Goal: Task Accomplishment & Management: Manage account settings

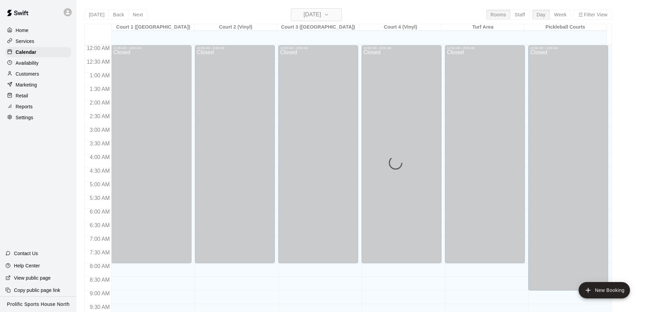
click at [321, 14] on h6 "[DATE]" at bounding box center [312, 15] width 17 height 10
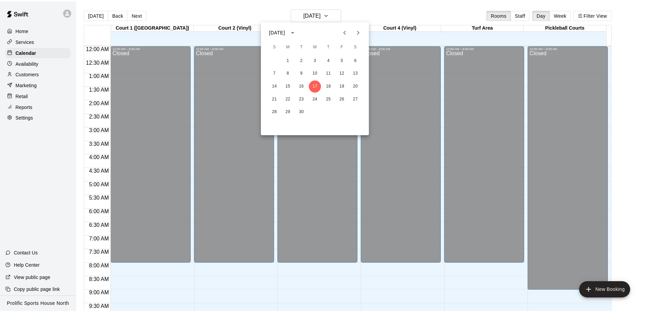
scroll to position [357, 0]
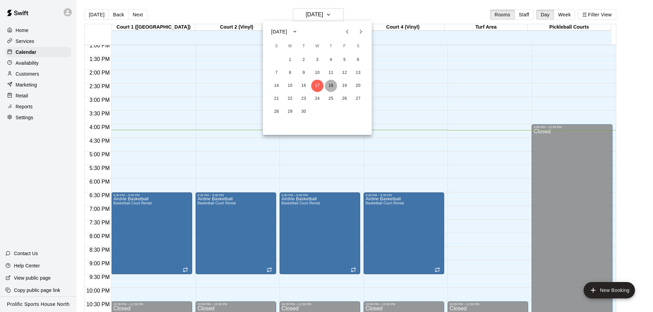
click at [333, 85] on button "18" at bounding box center [331, 86] width 12 height 12
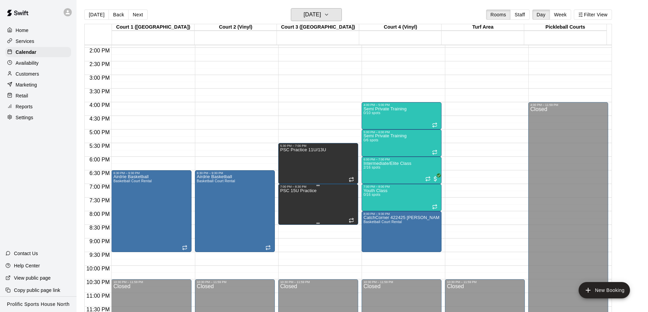
scroll to position [379, 0]
click at [65, 10] on icon at bounding box center [68, 12] width 6 height 6
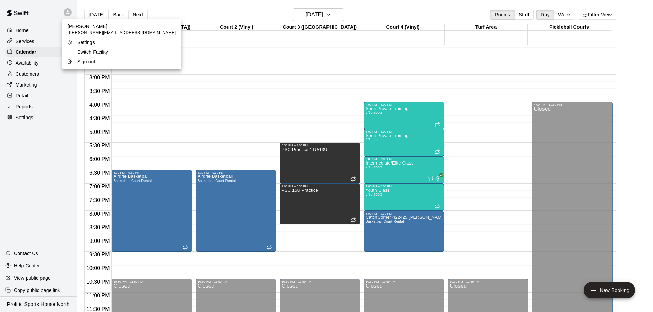
click at [78, 52] on p "Switch Facility" at bounding box center [92, 52] width 31 height 7
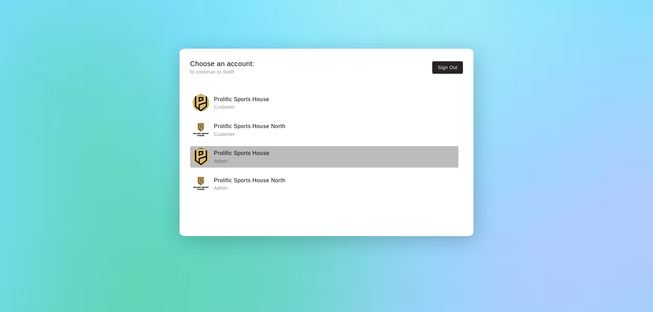
click at [228, 156] on h6 "Prolific Sports House" at bounding box center [241, 153] width 55 height 9
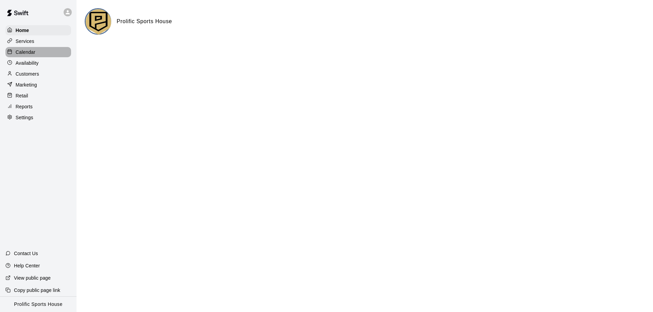
click at [27, 53] on p "Calendar" at bounding box center [26, 52] width 20 height 7
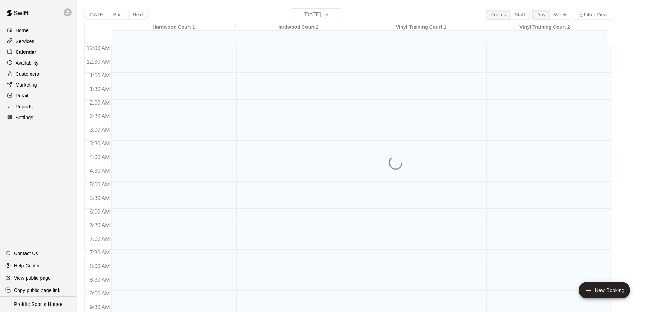
scroll to position [359, 0]
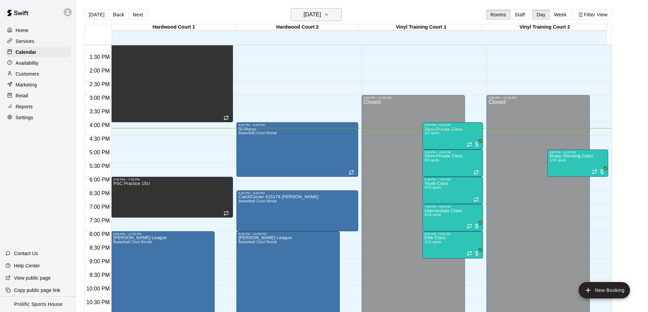
click at [310, 19] on h6 "[DATE]" at bounding box center [312, 15] width 17 height 10
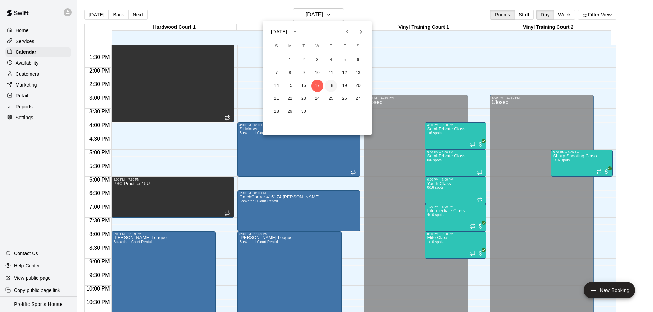
click at [331, 83] on button "18" at bounding box center [331, 86] width 12 height 12
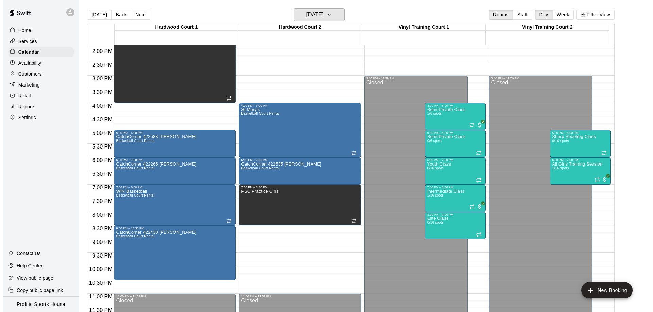
scroll to position [379, 0]
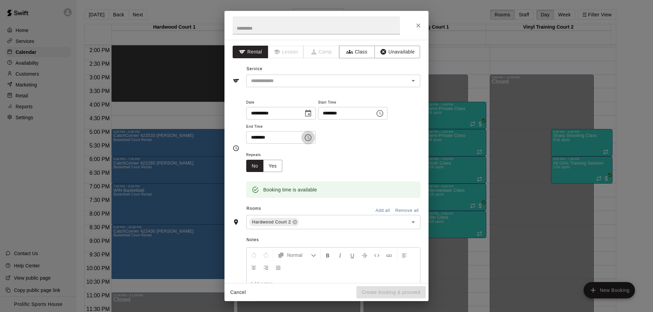
click at [310, 142] on button "Choose time, selected time is 9:00 PM" at bounding box center [308, 138] width 14 height 14
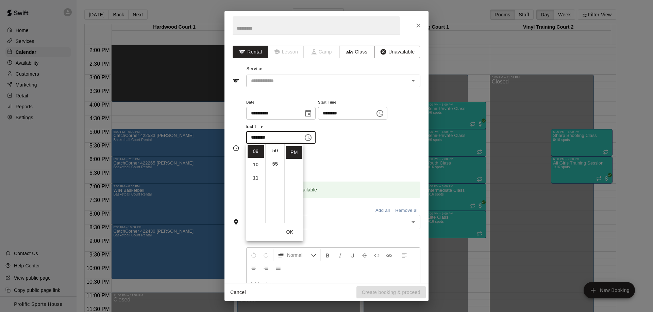
scroll to position [114, 0]
click at [271, 155] on li "45" at bounding box center [275, 156] width 16 height 13
type input "********"
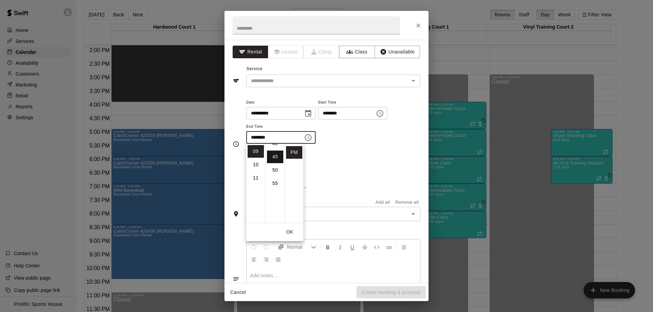
scroll to position [119, 0]
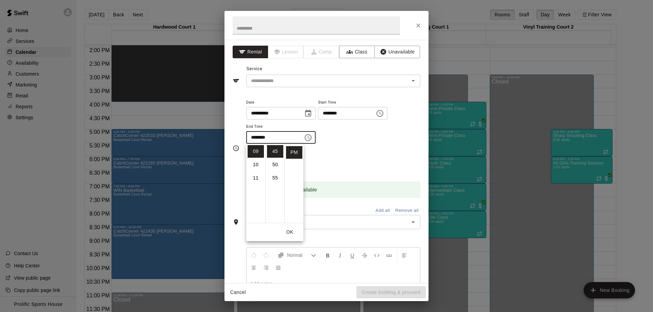
click at [286, 234] on button "OK" at bounding box center [290, 232] width 22 height 13
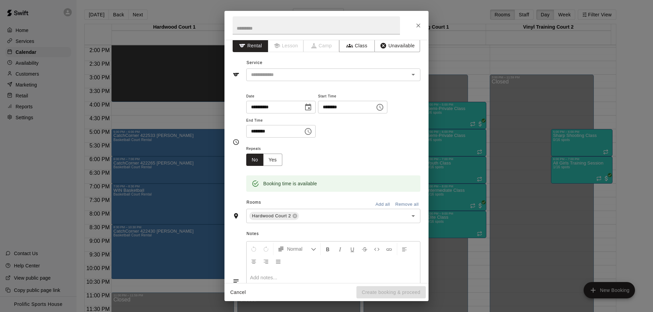
scroll to position [0, 0]
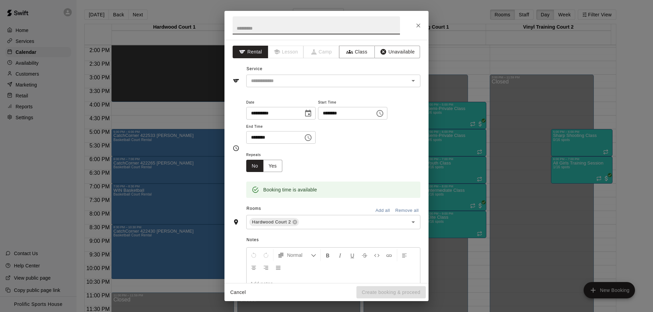
click at [266, 30] on input "text" at bounding box center [316, 25] width 167 height 18
type input "**********"
click at [274, 80] on input "text" at bounding box center [323, 81] width 150 height 9
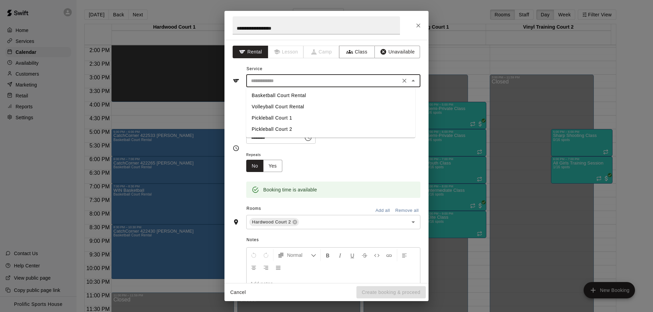
click at [283, 93] on li "Basketball Court Rental" at bounding box center [330, 95] width 169 height 11
type input "**********"
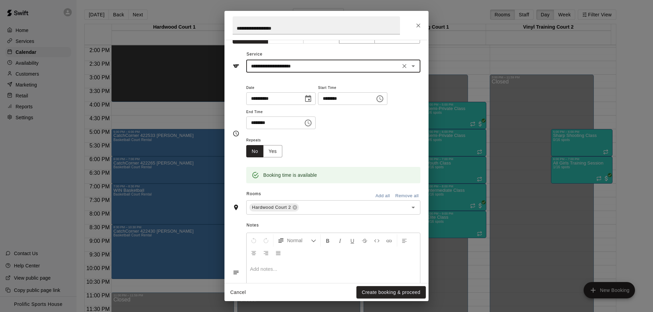
scroll to position [56, 0]
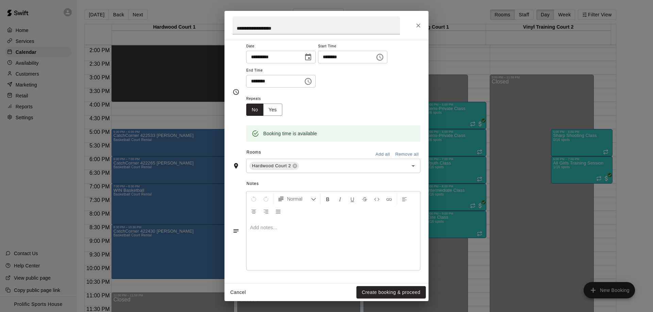
click at [309, 231] on div at bounding box center [333, 244] width 173 height 51
click at [375, 293] on button "Create booking & proceed" at bounding box center [391, 292] width 69 height 13
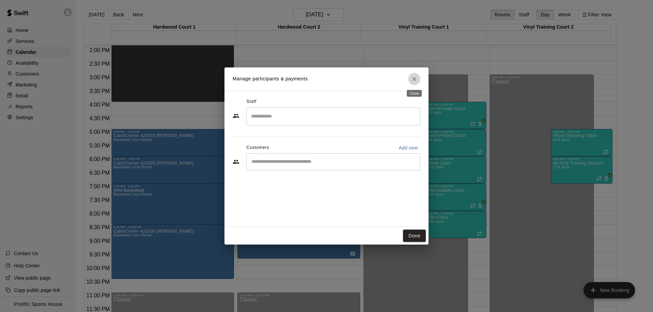
click at [413, 79] on icon "Close" at bounding box center [414, 79] width 7 height 7
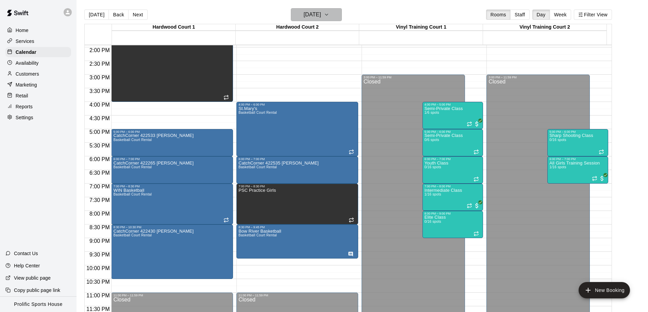
click at [321, 15] on h6 "[DATE]" at bounding box center [312, 15] width 17 height 10
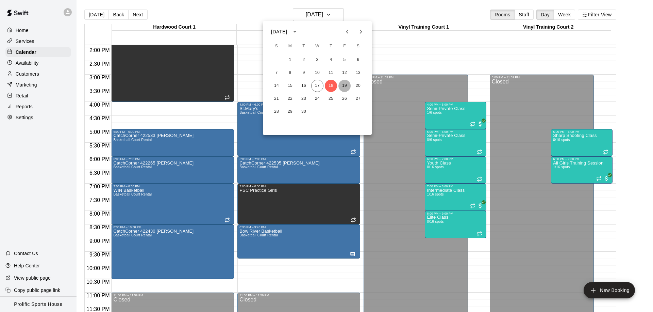
click at [346, 85] on button "19" at bounding box center [344, 86] width 12 height 12
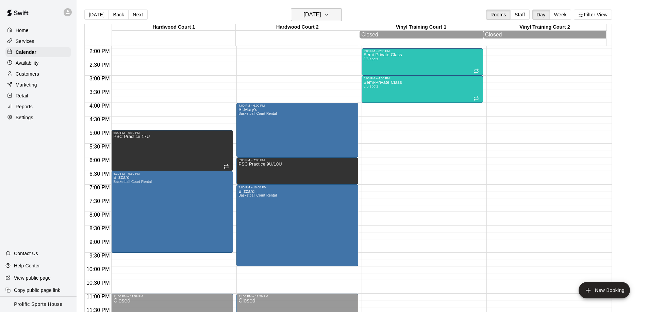
click at [309, 13] on h6 "[DATE]" at bounding box center [312, 15] width 17 height 10
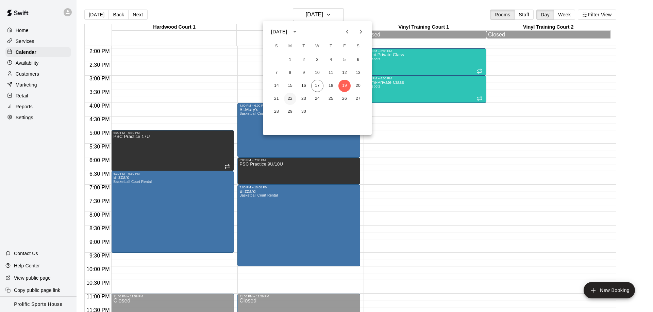
click at [289, 98] on button "22" at bounding box center [290, 99] width 12 height 12
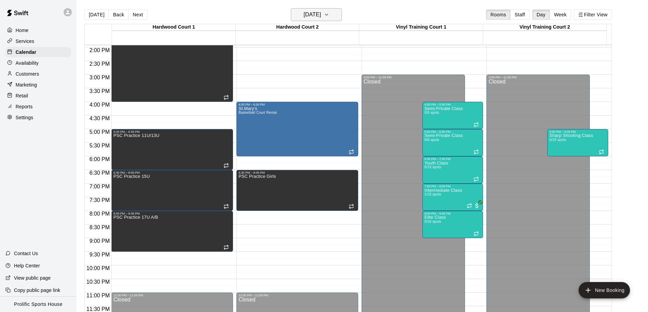
click at [321, 17] on h6 "[DATE]" at bounding box center [312, 15] width 17 height 10
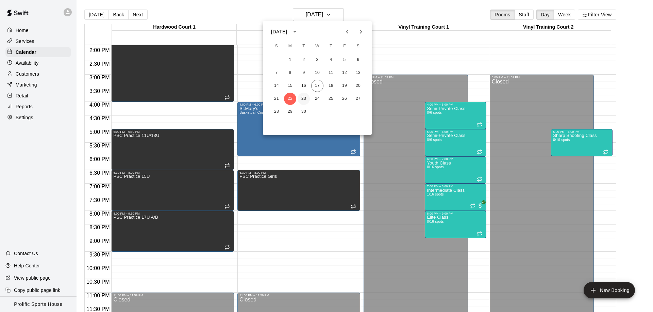
click at [304, 95] on button "23" at bounding box center [304, 99] width 12 height 12
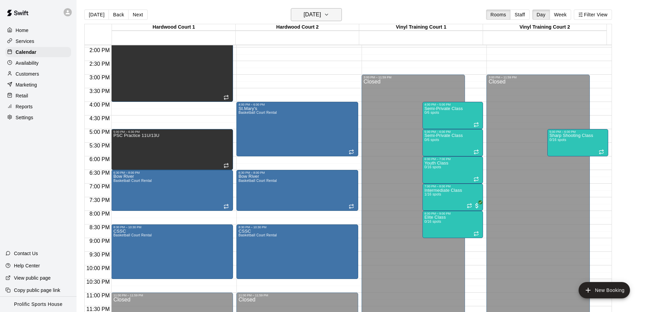
click at [321, 17] on h6 "[DATE]" at bounding box center [312, 15] width 17 height 10
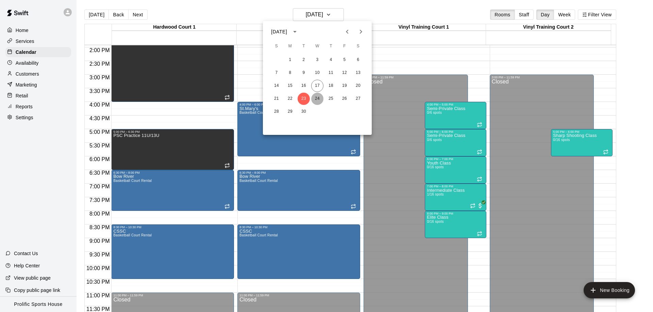
click at [318, 98] on button "24" at bounding box center [317, 99] width 12 height 12
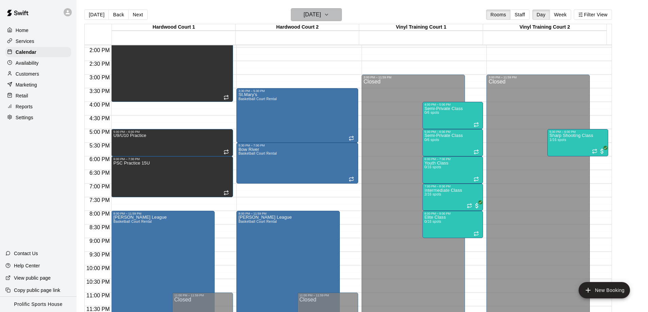
click at [321, 15] on h6 "[DATE]" at bounding box center [312, 15] width 17 height 10
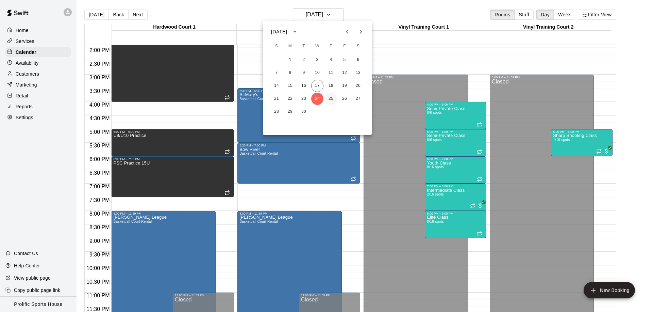
click at [334, 99] on button "25" at bounding box center [331, 99] width 12 height 12
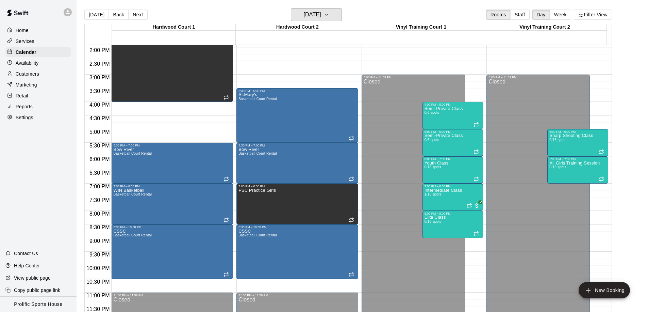
click at [321, 13] on h6 "[DATE]" at bounding box center [312, 15] width 17 height 10
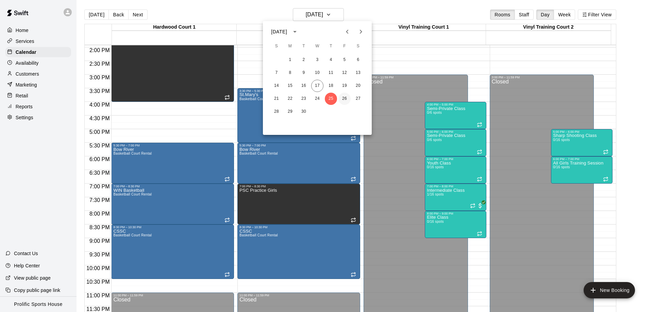
click at [345, 97] on button "26" at bounding box center [344, 99] width 12 height 12
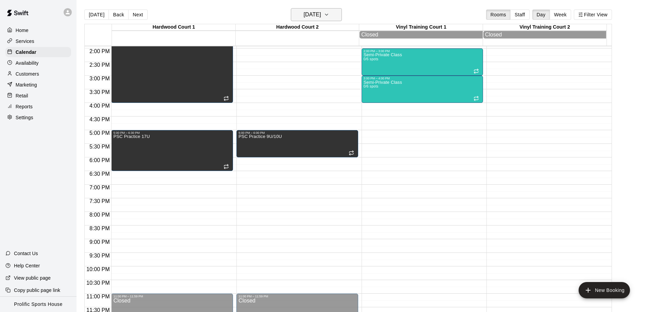
click at [304, 19] on h6 "[DATE]" at bounding box center [312, 15] width 17 height 10
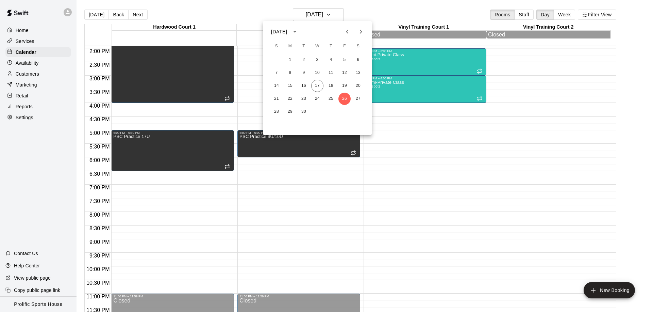
click at [309, 183] on div at bounding box center [326, 156] width 653 height 312
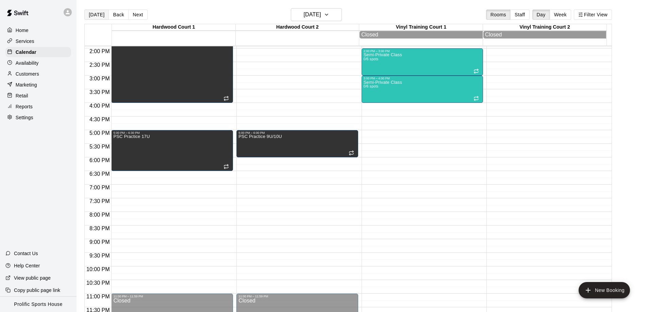
click at [88, 15] on button "[DATE]" at bounding box center [96, 15] width 24 height 10
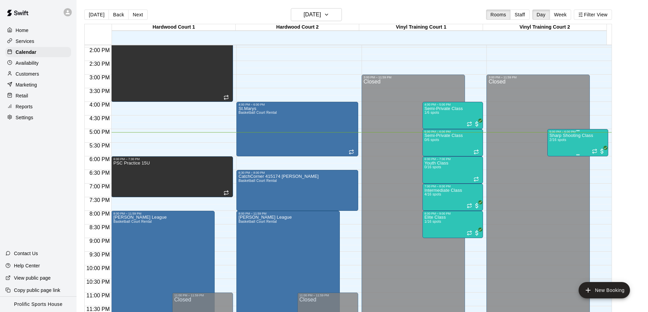
click at [563, 143] on div "Sharp Shooting Class 2/16 spots" at bounding box center [571, 289] width 44 height 312
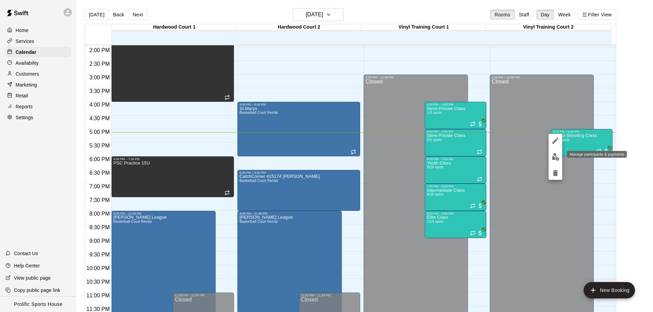
click at [554, 157] on img "edit" at bounding box center [556, 157] width 8 height 8
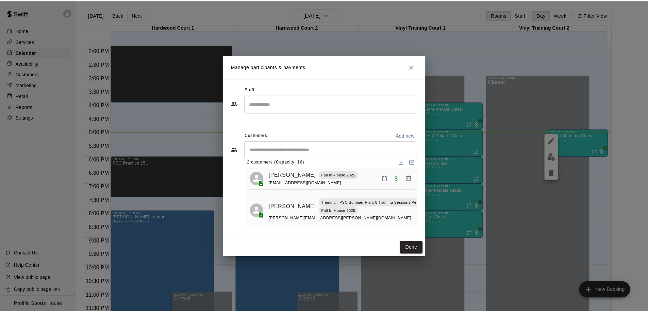
scroll to position [0, 0]
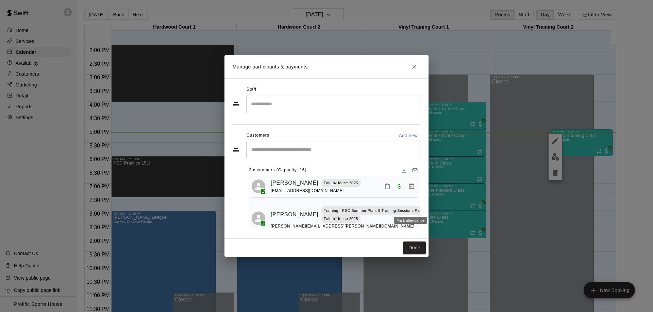
click at [439, 208] on icon "Mark attendance" at bounding box center [442, 206] width 6 height 6
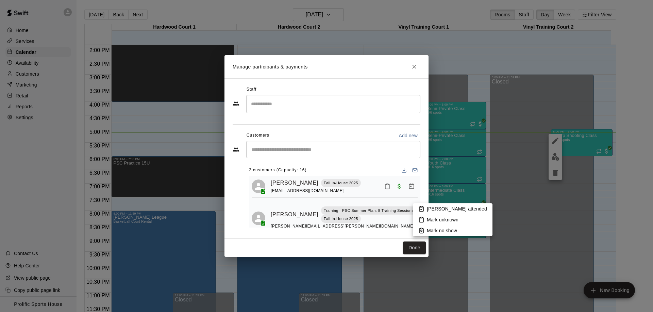
click at [433, 210] on p "[PERSON_NAME] attended" at bounding box center [457, 208] width 60 height 7
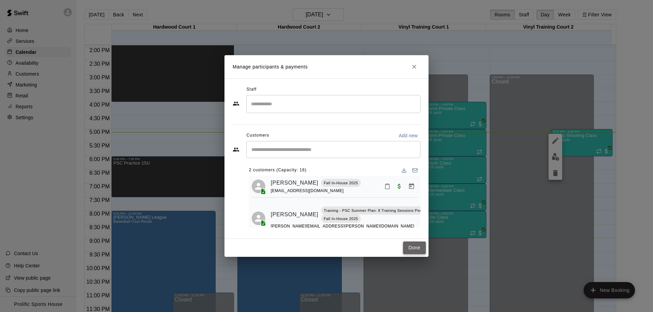
click at [411, 249] on button "Done" at bounding box center [414, 247] width 23 height 13
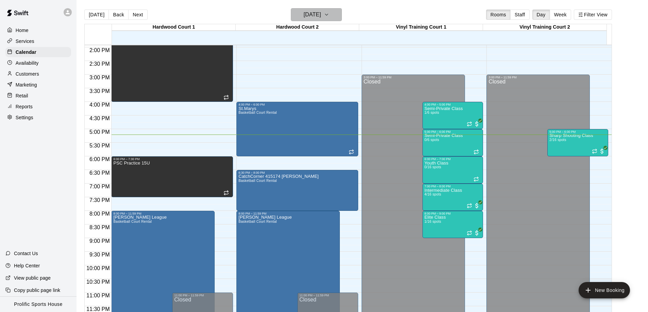
click at [321, 14] on h6 "[DATE]" at bounding box center [312, 15] width 17 height 10
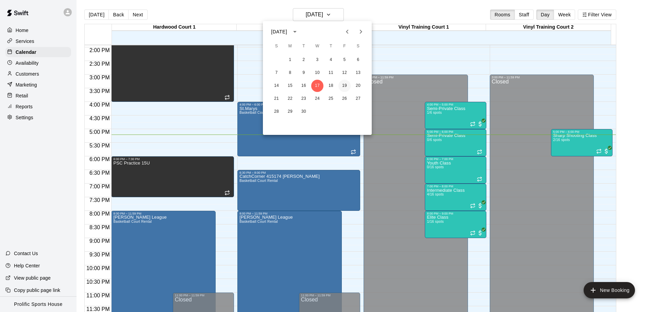
click at [347, 84] on button "19" at bounding box center [344, 86] width 12 height 12
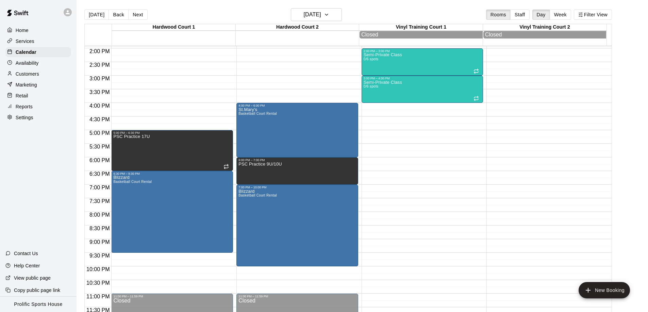
click at [34, 73] on p "Customers" at bounding box center [27, 73] width 23 height 7
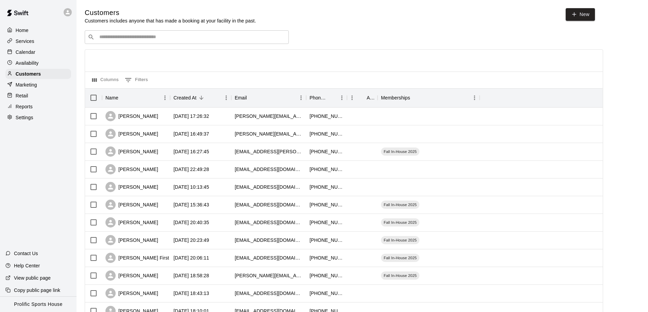
click at [109, 37] on input "Search customers by name or email" at bounding box center [191, 37] width 188 height 7
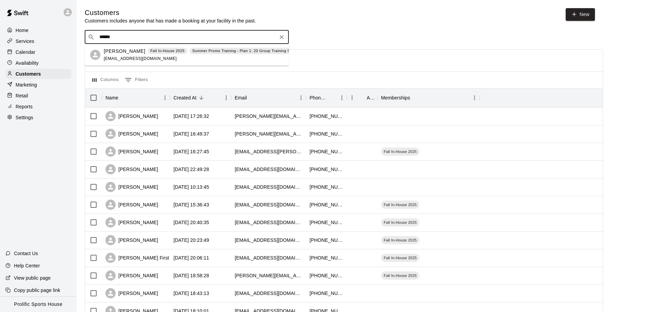
type input "*******"
click at [102, 58] on div "[PERSON_NAME] Fall In-House 2025 Summer Promo Training - Plan 1: 20 Group Train…" at bounding box center [187, 55] width 204 height 22
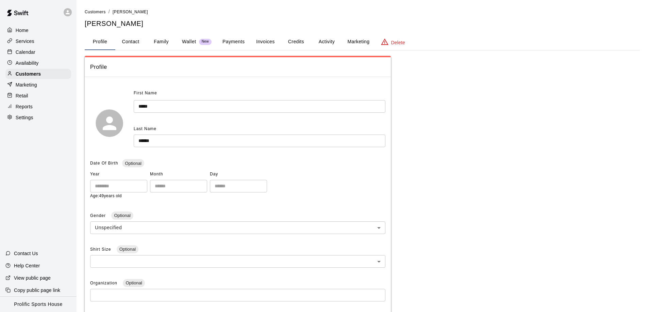
click at [313, 38] on button "Activity" at bounding box center [326, 42] width 31 height 16
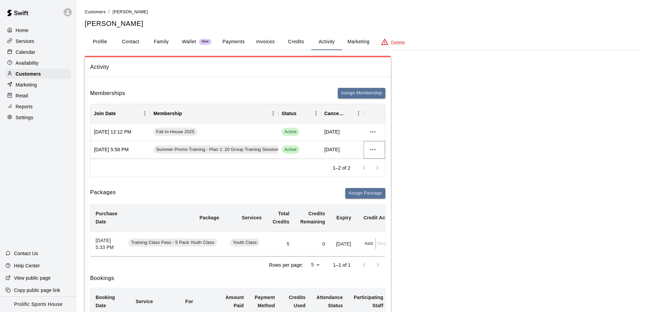
click at [371, 151] on icon "more actions" at bounding box center [373, 149] width 8 height 8
click at [372, 152] on div at bounding box center [326, 156] width 653 height 312
click at [38, 42] on div "Services" at bounding box center [38, 41] width 66 height 10
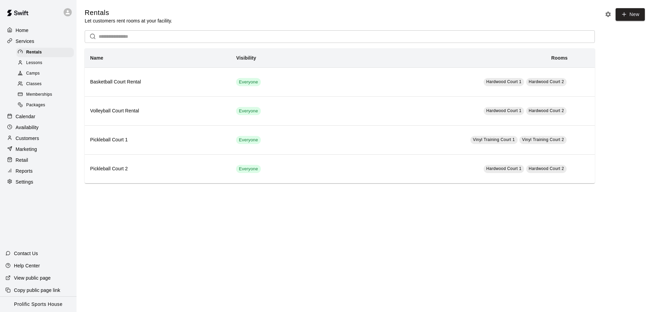
click at [47, 94] on span "Memberships" at bounding box center [39, 94] width 26 height 7
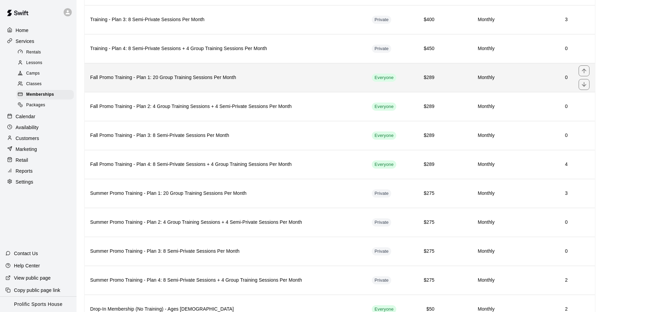
scroll to position [127, 0]
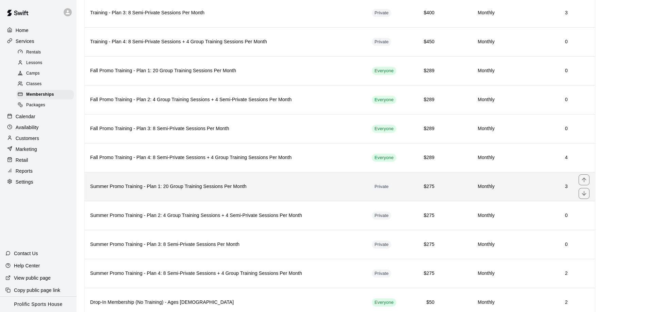
click at [568, 185] on td "3" at bounding box center [536, 186] width 73 height 29
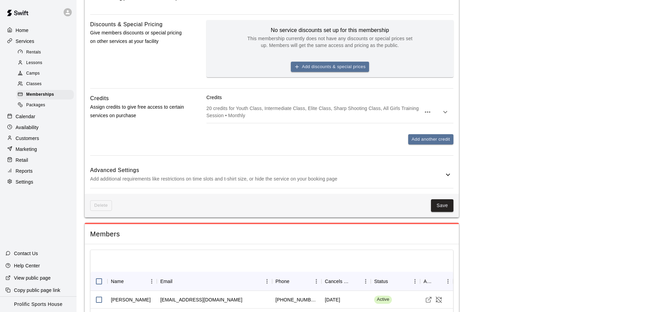
scroll to position [404, 0]
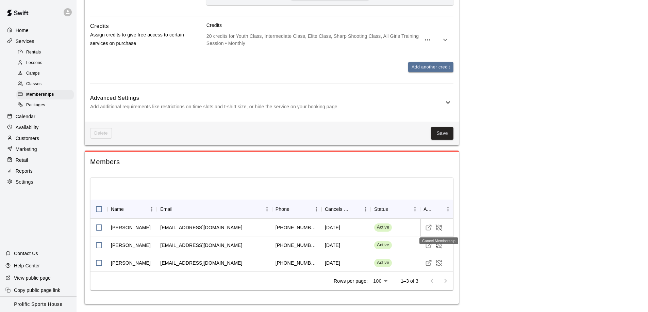
click at [440, 226] on icon "Cancel Membership" at bounding box center [438, 227] width 7 height 7
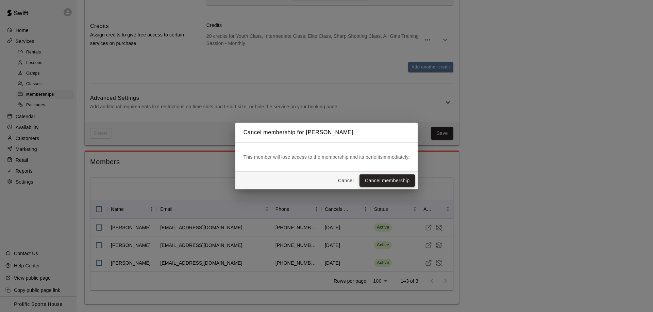
click at [390, 183] on button "Cancel membership" at bounding box center [387, 180] width 55 height 13
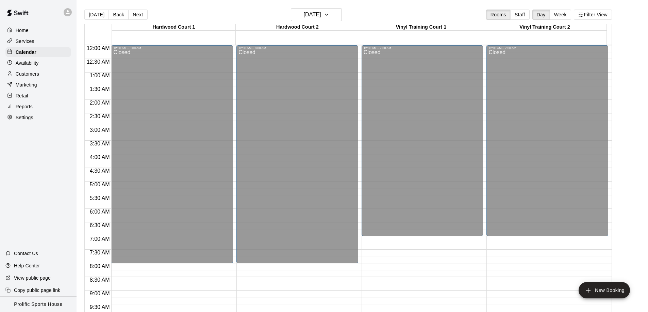
scroll to position [379, 0]
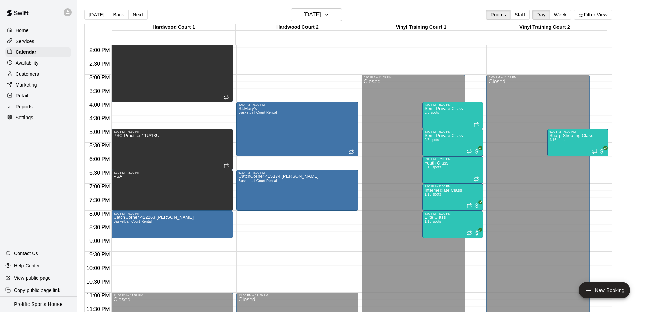
click at [60, 11] on div at bounding box center [38, 12] width 77 height 24
click at [64, 9] on div at bounding box center [69, 12] width 14 height 14
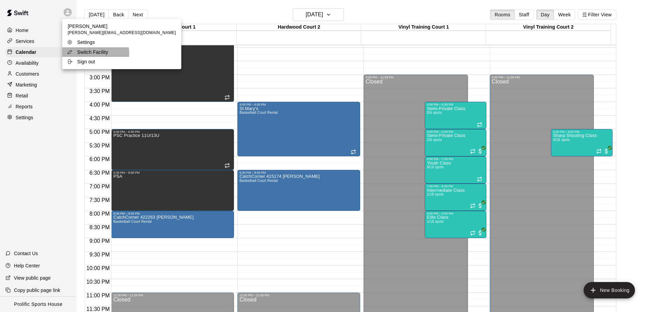
click at [95, 53] on p "Switch Facility" at bounding box center [92, 52] width 31 height 7
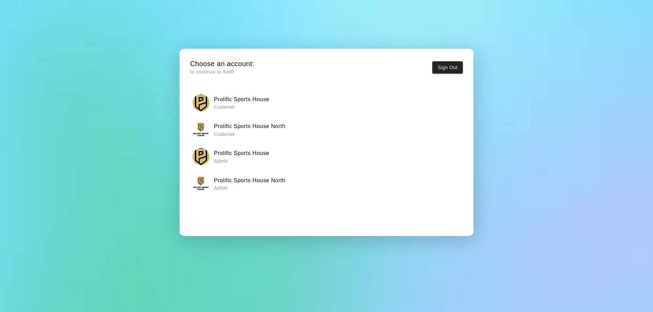
click at [245, 182] on h6 "Prolific Sports House North" at bounding box center [249, 180] width 71 height 9
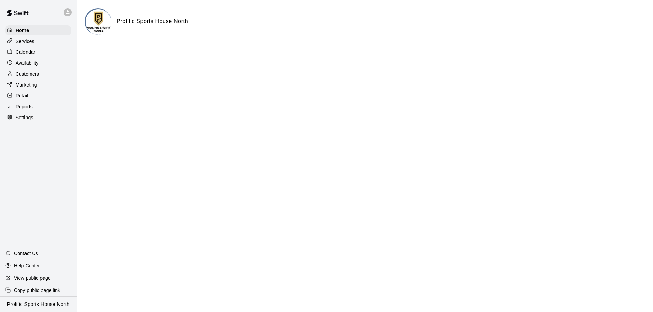
click at [40, 53] on div "Calendar" at bounding box center [38, 52] width 66 height 10
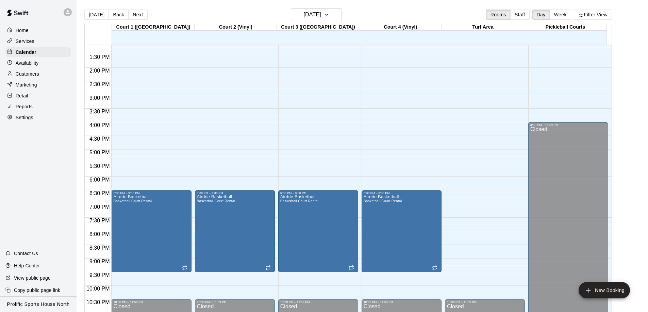
scroll to position [379, 0]
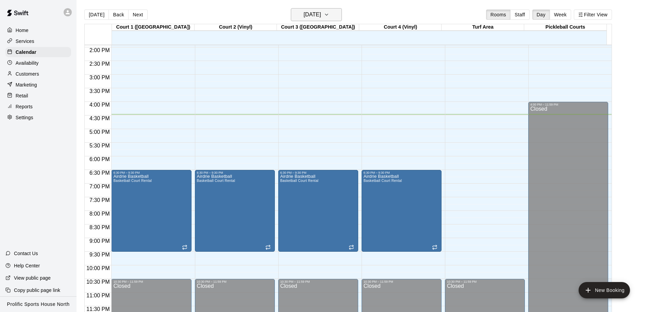
click at [321, 17] on h6 "[DATE]" at bounding box center [312, 15] width 17 height 10
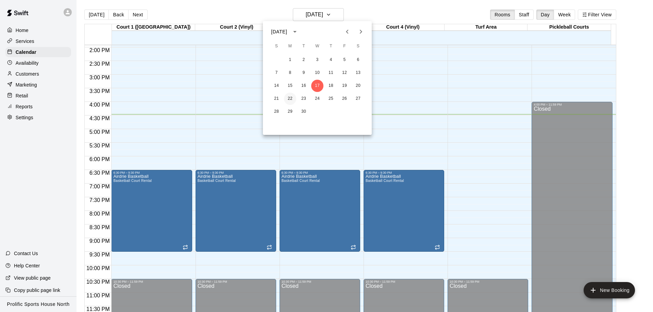
click at [288, 99] on button "22" at bounding box center [290, 99] width 12 height 12
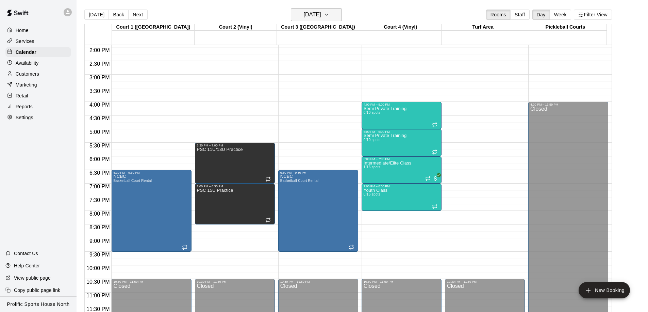
click at [320, 17] on h6 "[DATE]" at bounding box center [312, 15] width 17 height 10
click at [319, 16] on h6 "[DATE]" at bounding box center [312, 15] width 17 height 10
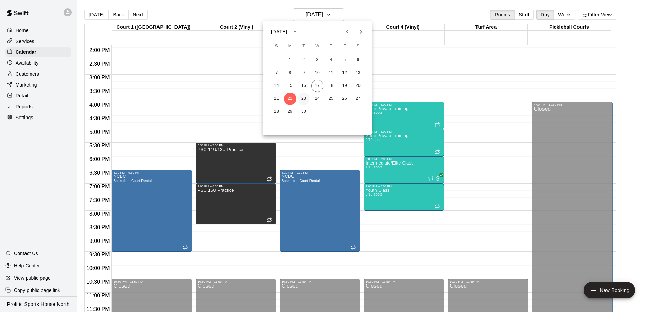
click at [307, 96] on button "23" at bounding box center [304, 99] width 12 height 12
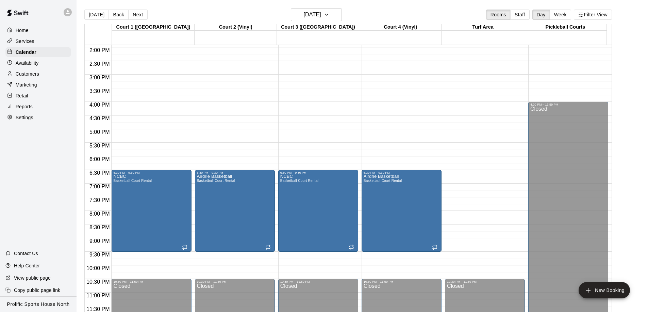
click at [321, 7] on main "Today Back Next Tuesday Sep 23 Rooms Staff Day Week Filter View Court 1 (Hardwo…" at bounding box center [362, 161] width 571 height 322
click at [321, 13] on h6 "[DATE]" at bounding box center [312, 15] width 17 height 10
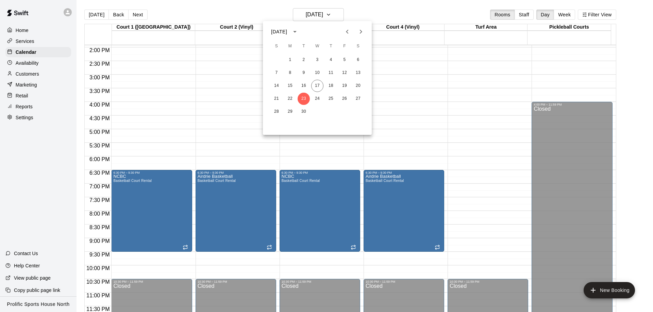
click at [358, 33] on icon "Next month" at bounding box center [361, 32] width 8 height 8
click at [320, 100] on button "22" at bounding box center [317, 99] width 12 height 12
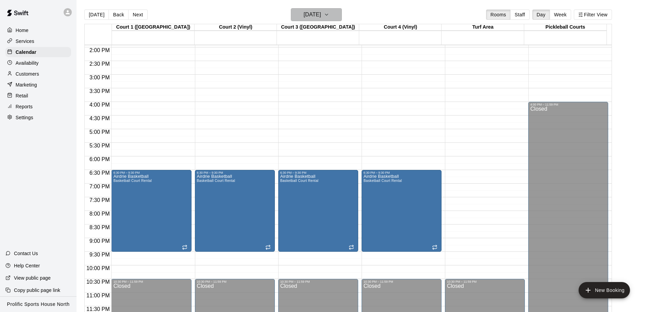
click at [321, 13] on h6 "Wednesday Oct 22" at bounding box center [312, 15] width 17 height 10
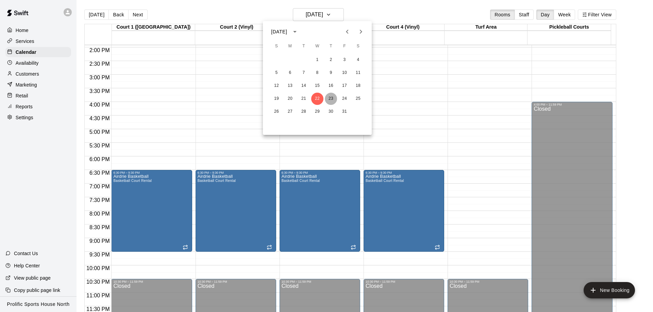
click at [333, 99] on button "23" at bounding box center [331, 99] width 12 height 12
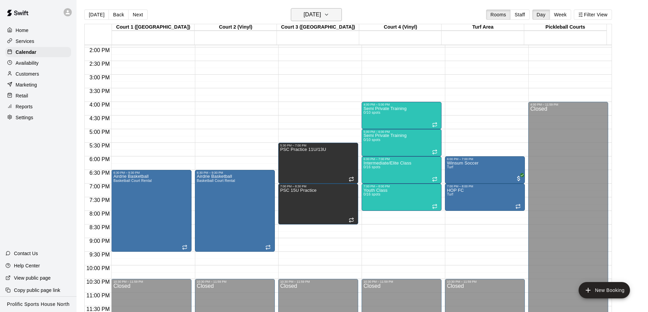
click at [321, 17] on h6 "Thursday Oct 23" at bounding box center [312, 15] width 17 height 10
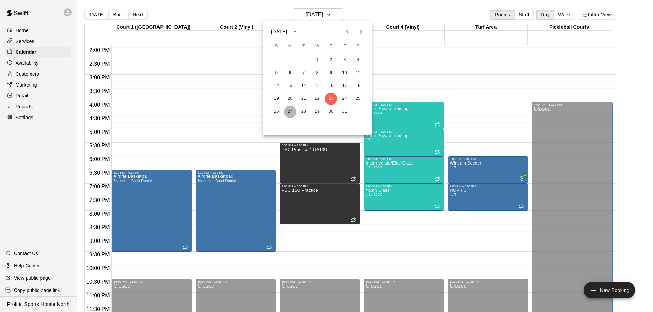
click at [291, 111] on button "27" at bounding box center [290, 111] width 12 height 12
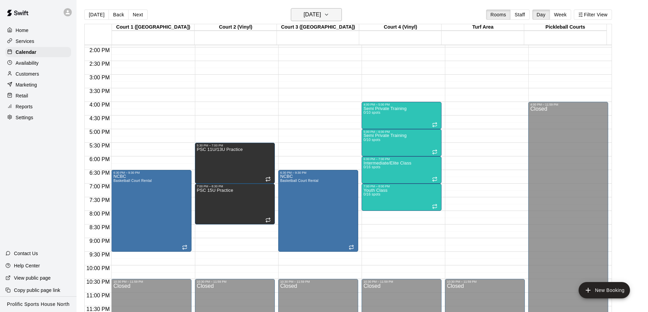
click at [315, 14] on h6 "Monday Oct 27" at bounding box center [312, 15] width 17 height 10
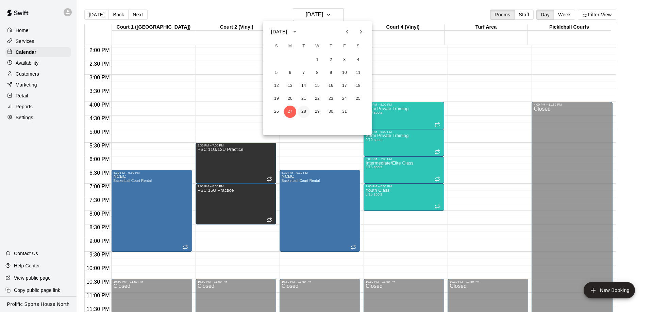
click at [304, 114] on button "28" at bounding box center [304, 111] width 12 height 12
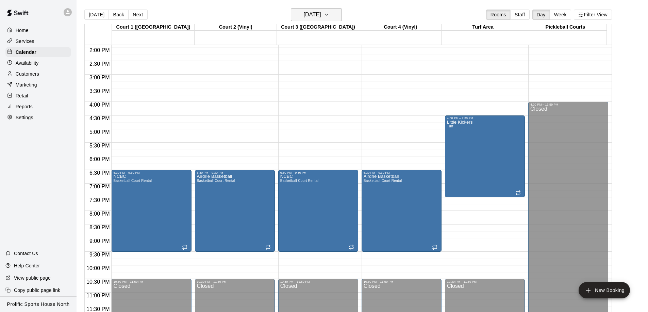
click at [321, 19] on h6 "Tuesday Oct 28" at bounding box center [312, 15] width 17 height 10
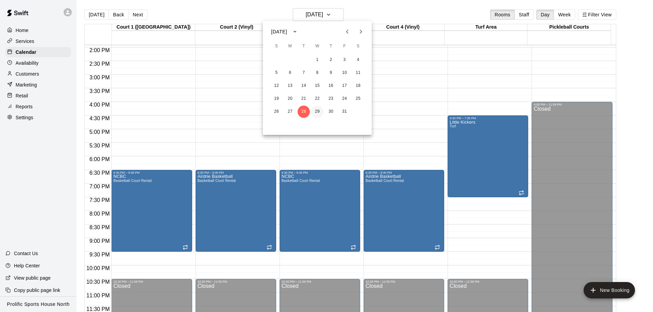
click at [317, 110] on button "29" at bounding box center [317, 111] width 12 height 12
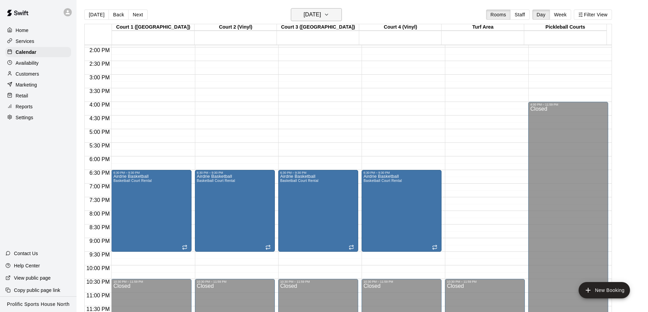
click at [329, 16] on icon "button" at bounding box center [326, 15] width 5 height 8
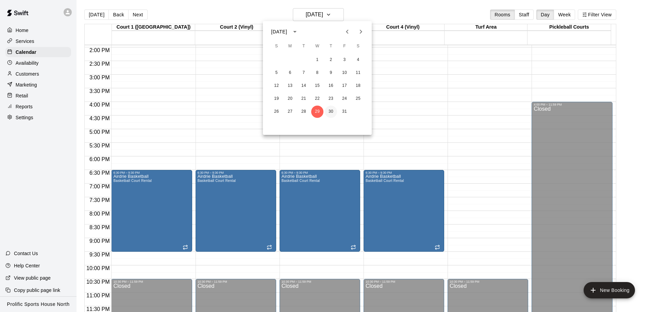
click at [334, 110] on button "30" at bounding box center [331, 111] width 12 height 12
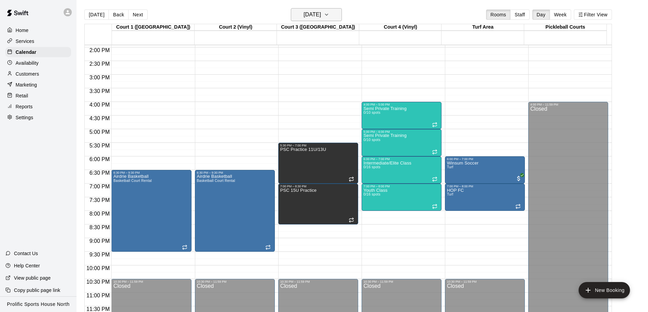
click at [321, 17] on h6 "Thursday Oct 30" at bounding box center [312, 15] width 17 height 10
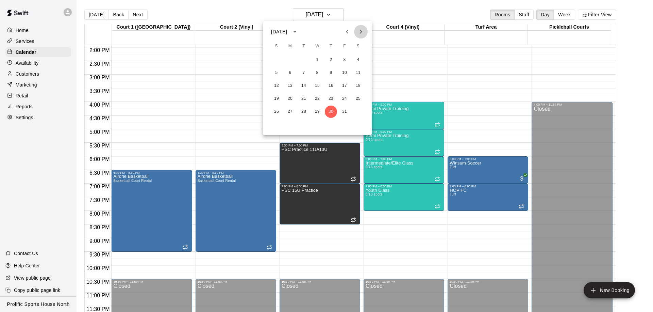
click at [361, 33] on icon "Next month" at bounding box center [361, 32] width 8 height 8
click at [289, 75] on button "3" at bounding box center [290, 73] width 12 height 12
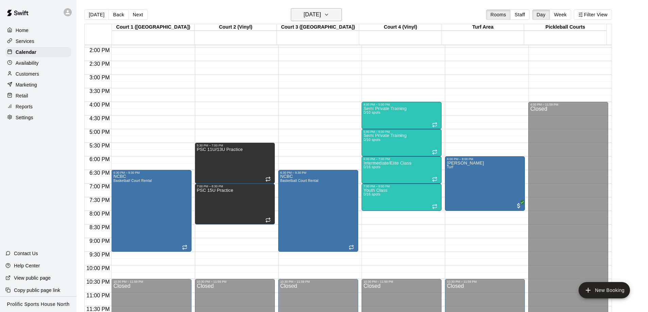
click at [321, 15] on h6 "Monday Nov 03" at bounding box center [312, 15] width 17 height 10
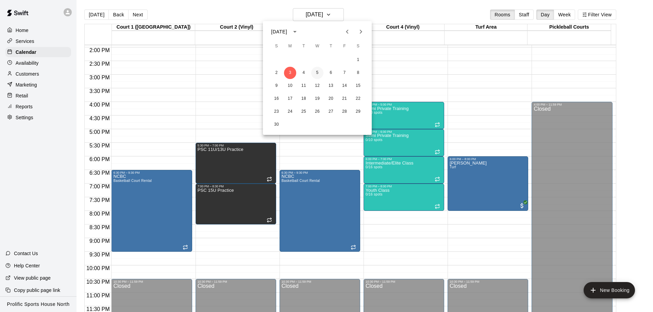
click at [316, 69] on button "5" at bounding box center [317, 73] width 12 height 12
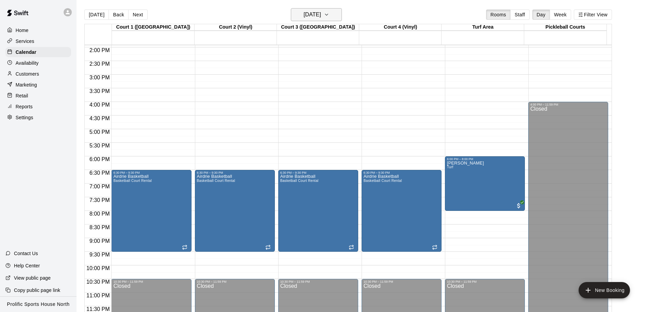
click at [321, 19] on h6 "Wednesday Nov 05" at bounding box center [312, 15] width 17 height 10
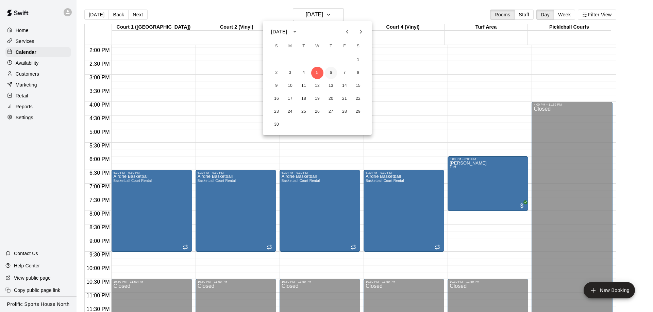
click at [331, 75] on button "6" at bounding box center [331, 73] width 12 height 12
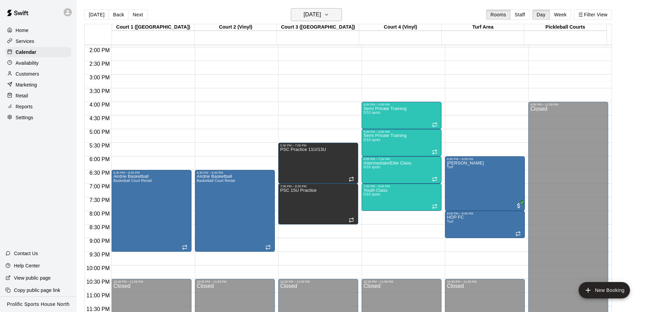
click at [321, 17] on h6 "Thursday Nov 06" at bounding box center [312, 15] width 17 height 10
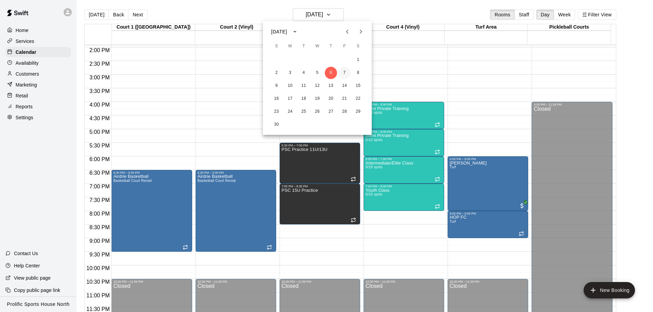
click at [342, 73] on button "7" at bounding box center [344, 73] width 12 height 12
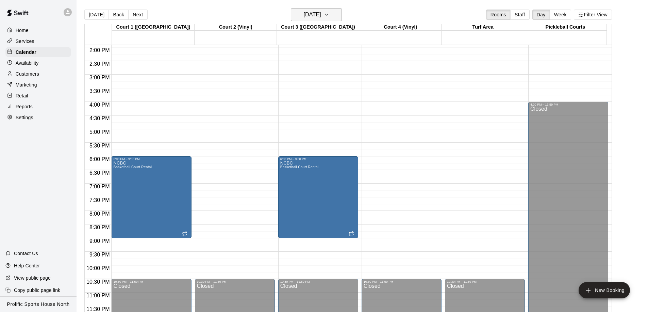
click at [312, 18] on h6 "Friday Nov 07" at bounding box center [312, 15] width 17 height 10
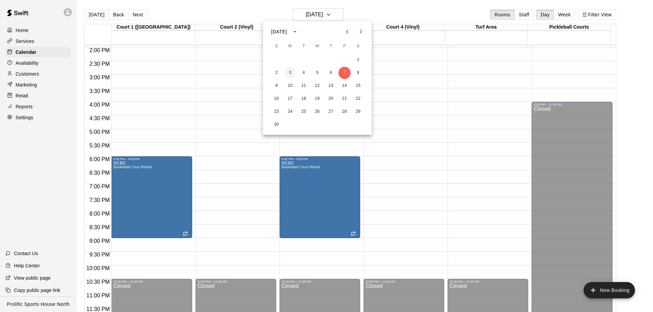
click at [290, 73] on button "3" at bounding box center [290, 73] width 12 height 12
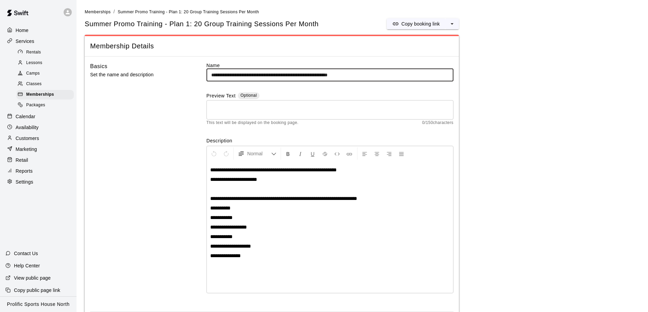
click at [30, 117] on p "Calendar" at bounding box center [26, 116] width 20 height 7
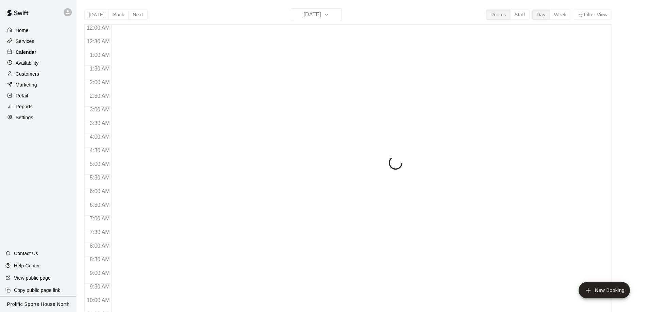
scroll to position [359, 0]
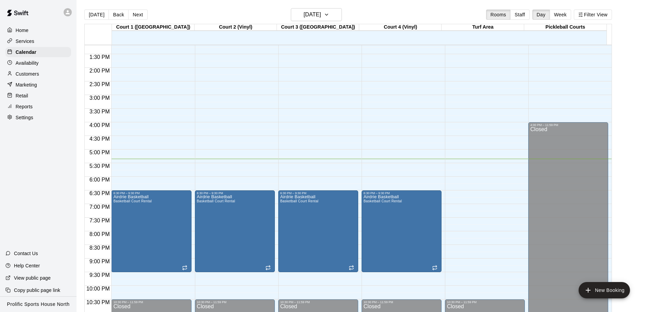
click at [67, 14] on icon at bounding box center [68, 12] width 6 height 6
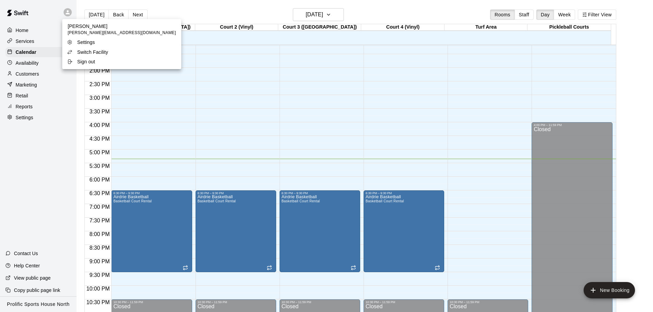
click at [80, 51] on p "Switch Facility" at bounding box center [92, 52] width 31 height 7
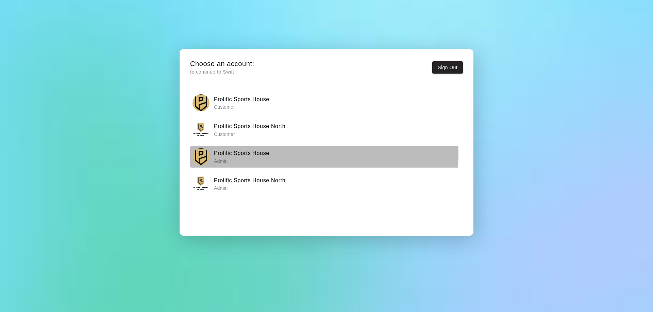
click at [231, 153] on h6 "Prolific Sports House" at bounding box center [241, 153] width 55 height 9
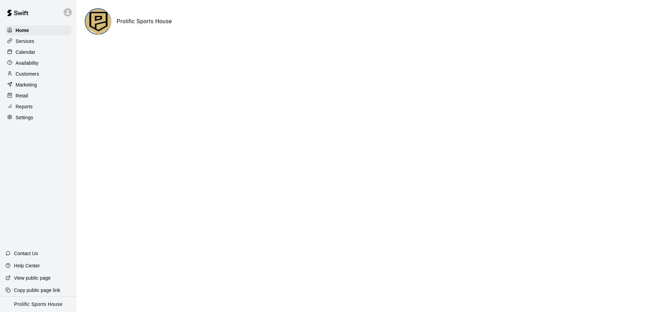
click at [19, 49] on p "Calendar" at bounding box center [26, 52] width 20 height 7
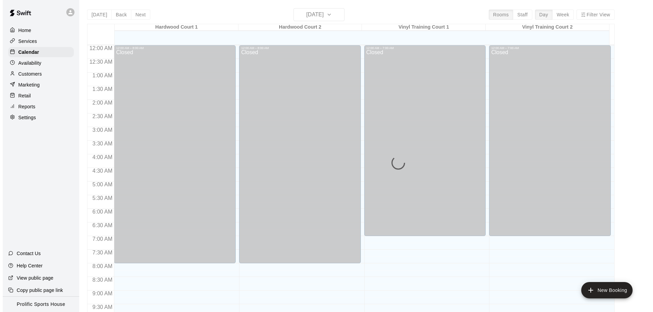
scroll to position [359, 0]
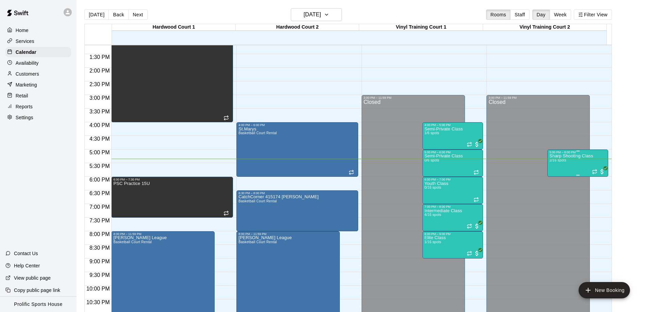
click at [563, 160] on span "2/16 spots" at bounding box center [557, 160] width 17 height 4
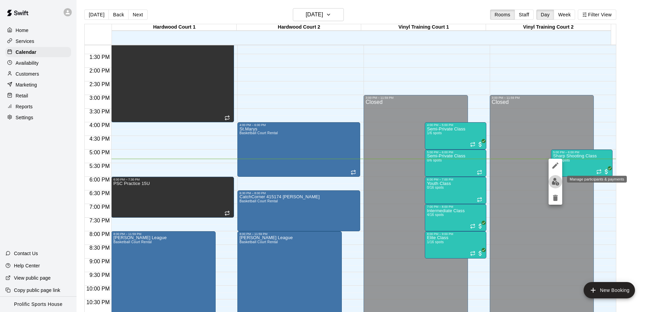
click at [554, 182] on img "edit" at bounding box center [556, 182] width 8 height 8
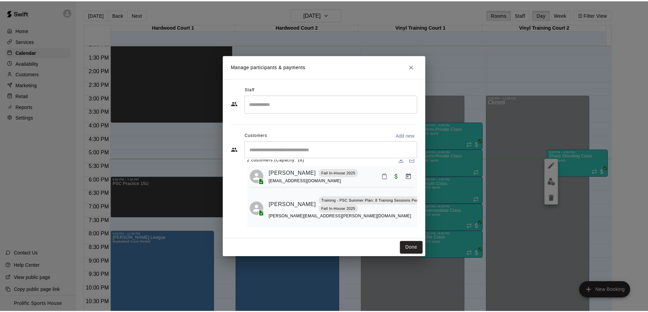
scroll to position [0, 0]
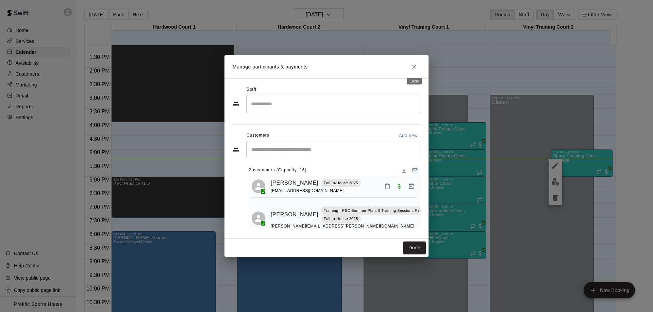
click at [414, 65] on icon "Close" at bounding box center [414, 66] width 7 height 7
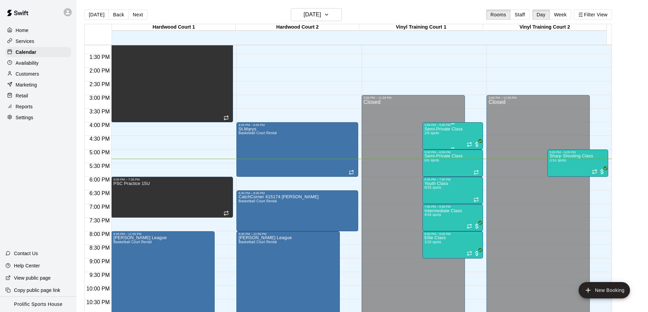
click at [441, 134] on div "Semi-Private Class 1/6 spots" at bounding box center [444, 283] width 38 height 312
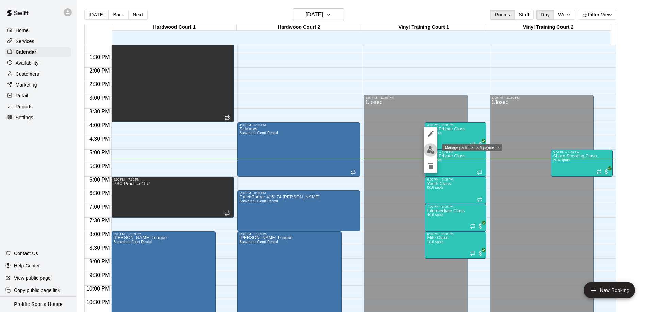
click at [428, 152] on img "edit" at bounding box center [431, 150] width 8 height 8
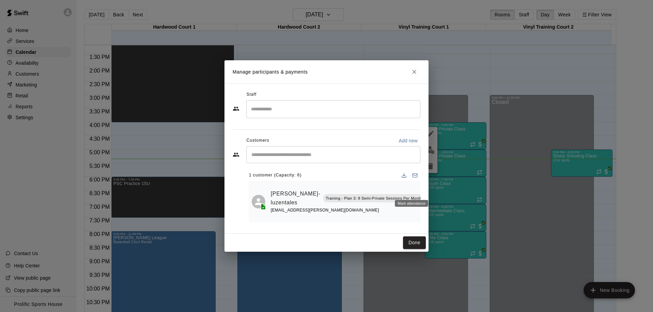
click at [428, 188] on icon "Mark attendance" at bounding box center [431, 189] width 6 height 6
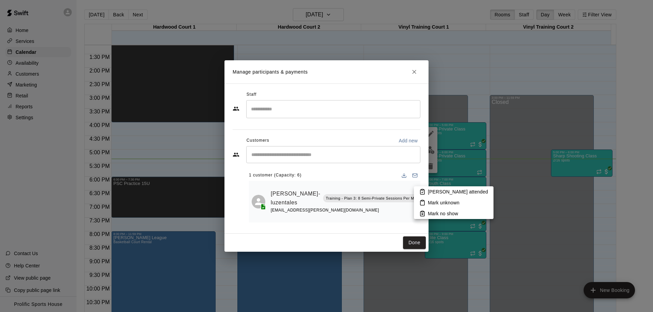
click at [433, 189] on p "[PERSON_NAME] attended" at bounding box center [458, 191] width 60 height 7
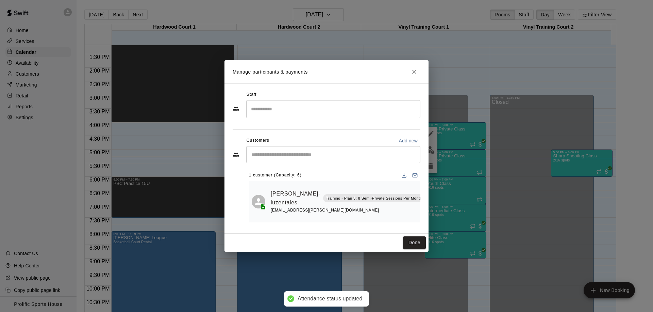
click at [417, 69] on icon "Close" at bounding box center [414, 71] width 7 height 7
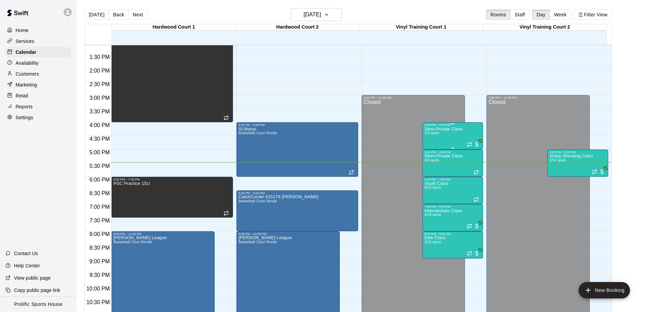
click at [445, 136] on div "Semi-Private Class 1/6 spots" at bounding box center [444, 283] width 38 height 312
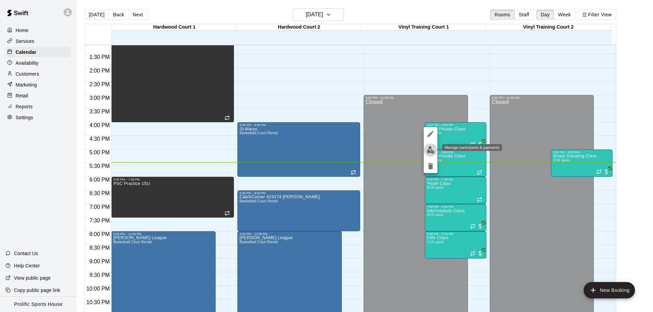
click at [426, 151] on button "edit" at bounding box center [431, 149] width 14 height 13
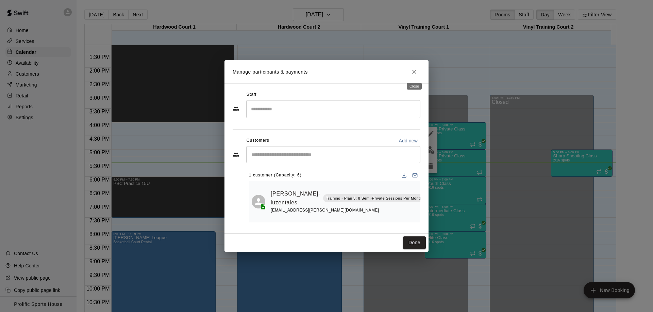
click at [413, 72] on icon "Close" at bounding box center [414, 72] width 4 height 4
